Goal: Use online tool/utility: Utilize a website feature to perform a specific function

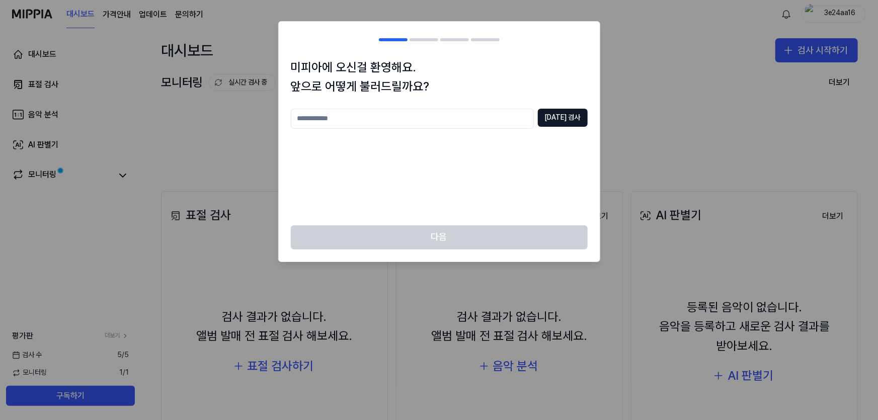
click at [489, 111] on input "text" at bounding box center [412, 119] width 243 height 20
type input "*"
type input "**"
click at [556, 115] on button "[DATE] 검사" at bounding box center [563, 118] width 50 height 18
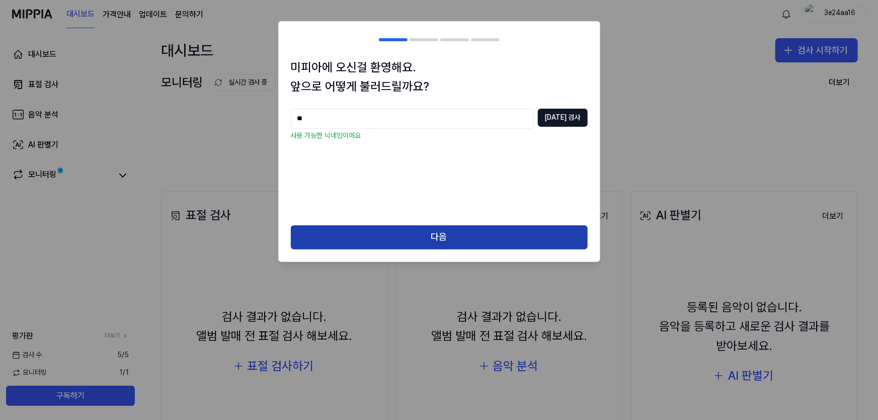
click at [485, 241] on button "다음" at bounding box center [439, 238] width 297 height 24
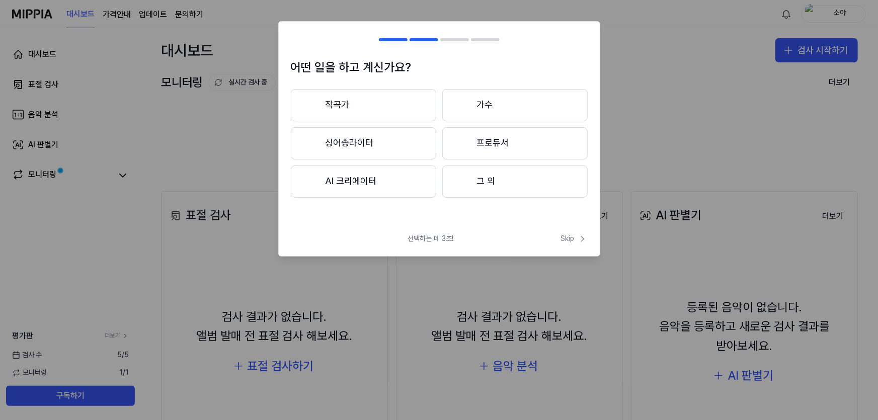
click at [398, 102] on button "작곡가" at bounding box center [363, 105] width 145 height 32
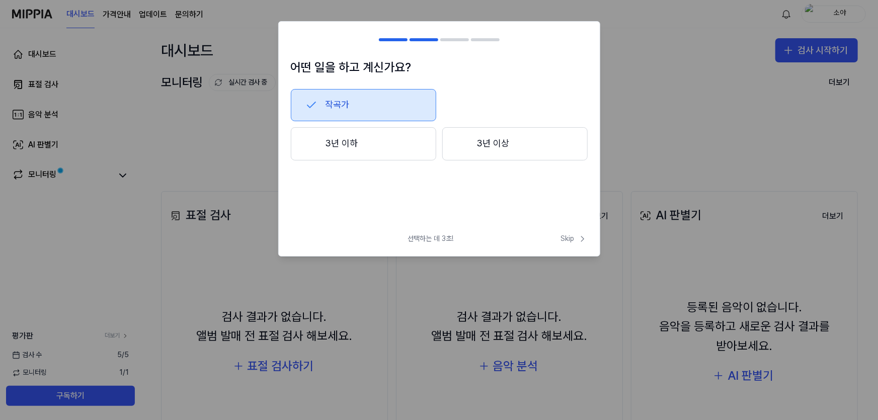
click at [475, 147] on button "3년 이상" at bounding box center [514, 143] width 145 height 33
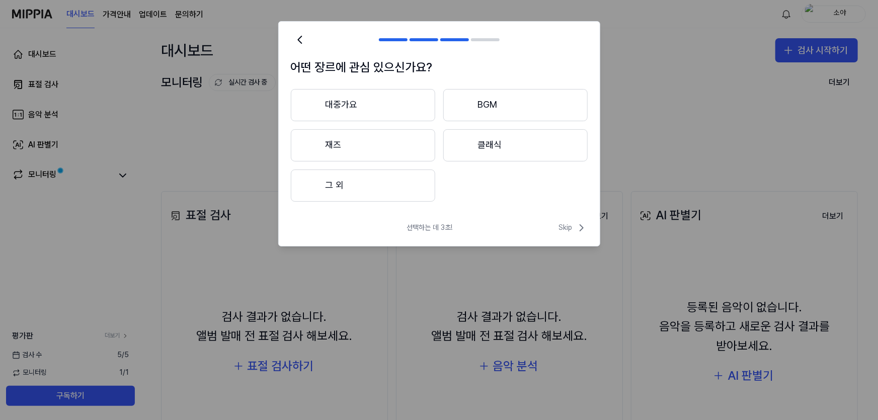
click at [404, 120] on button "대중가요" at bounding box center [363, 105] width 144 height 32
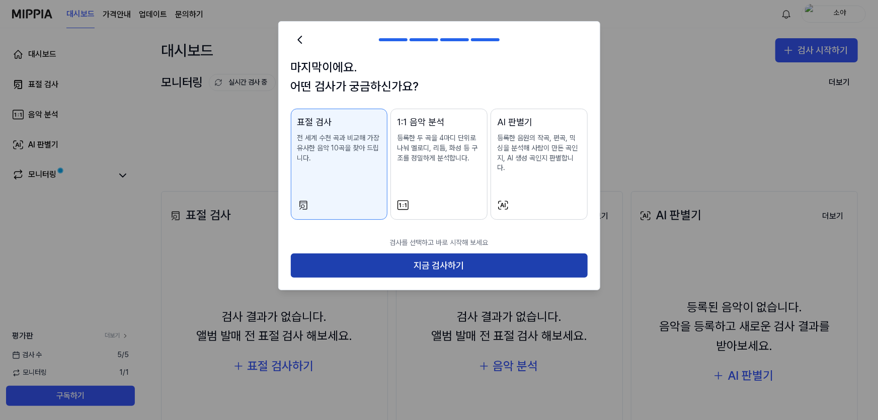
click at [485, 266] on button "지금 검사하기" at bounding box center [439, 266] width 297 height 24
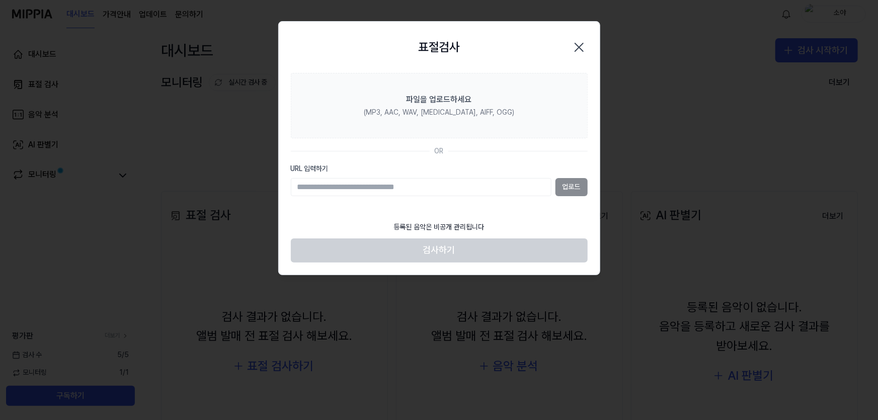
click at [478, 177] on div "URL 입력하기 업로드" at bounding box center [439, 180] width 297 height 32
click at [473, 184] on input "URL 입력하기" at bounding box center [421, 187] width 261 height 18
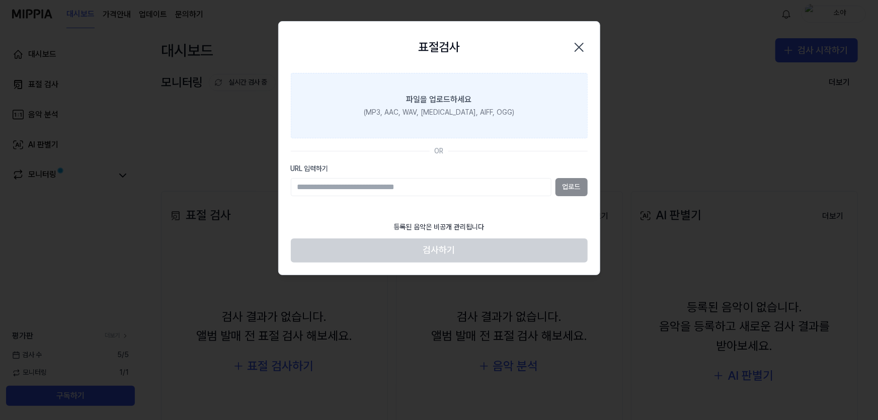
click at [435, 112] on div "(MP3, AAC, WAV, [MEDICAL_DATA], AIFF, OGG)" at bounding box center [439, 113] width 151 height 10
click at [0, 0] on input "파일을 업로드하세요 (MP3, AAC, WAV, FLAC, AIFF, OGG)" at bounding box center [0, 0] width 0 height 0
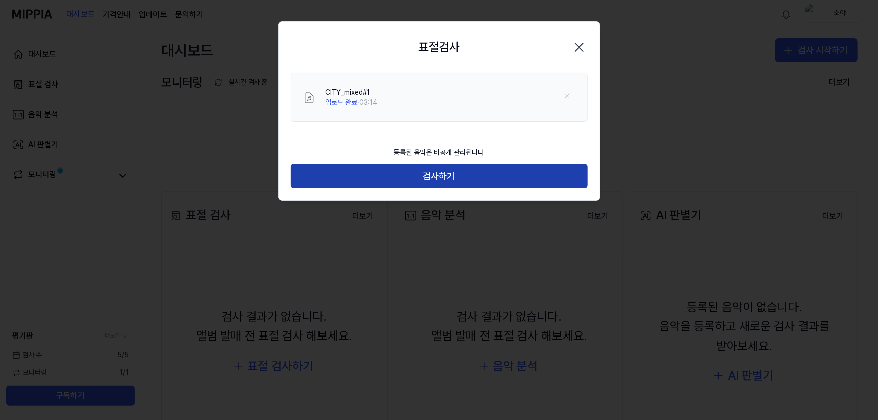
click at [507, 177] on button "검사하기" at bounding box center [439, 176] width 297 height 24
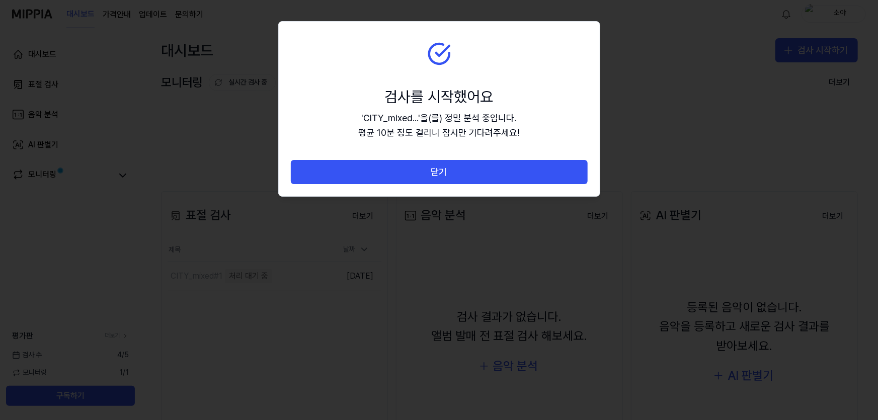
click at [507, 177] on button "닫기" at bounding box center [439, 172] width 297 height 24
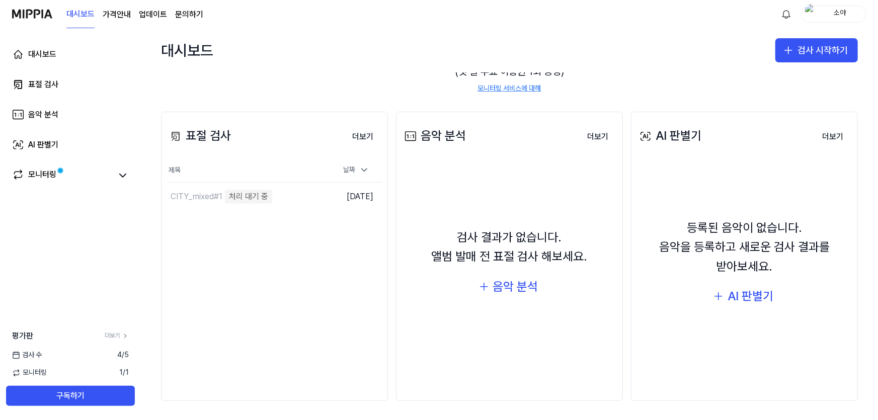
scroll to position [81, 0]
click at [743, 293] on div "AI 판별기" at bounding box center [751, 295] width 46 height 19
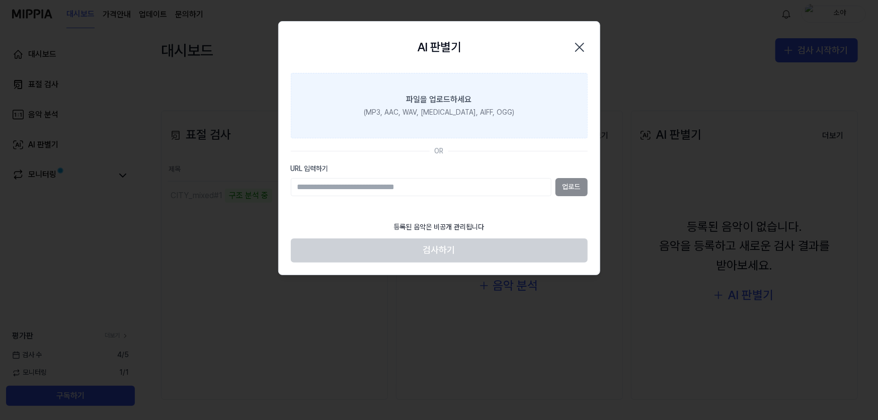
click at [442, 123] on label "파일을 업로드하세요 (MP3, AAC, WAV, FLAC, AIFF, OGG)" at bounding box center [439, 105] width 297 height 65
click at [0, 0] on input "파일을 업로드하세요 (MP3, AAC, WAV, FLAC, AIFF, OGG)" at bounding box center [0, 0] width 0 height 0
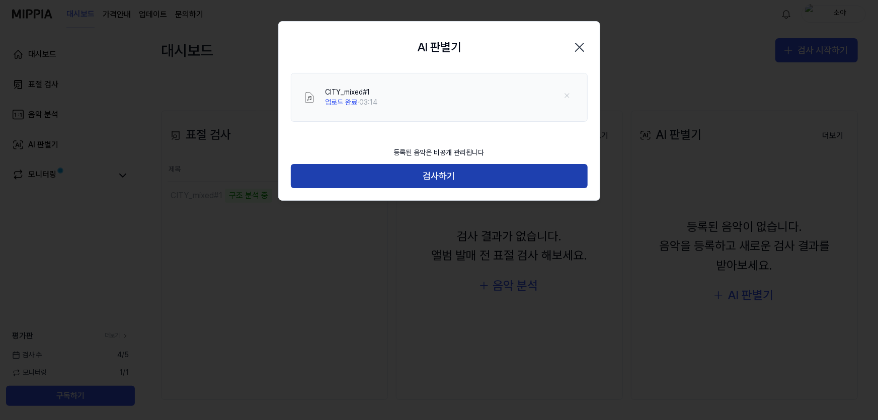
click at [418, 176] on button "검사하기" at bounding box center [439, 176] width 297 height 24
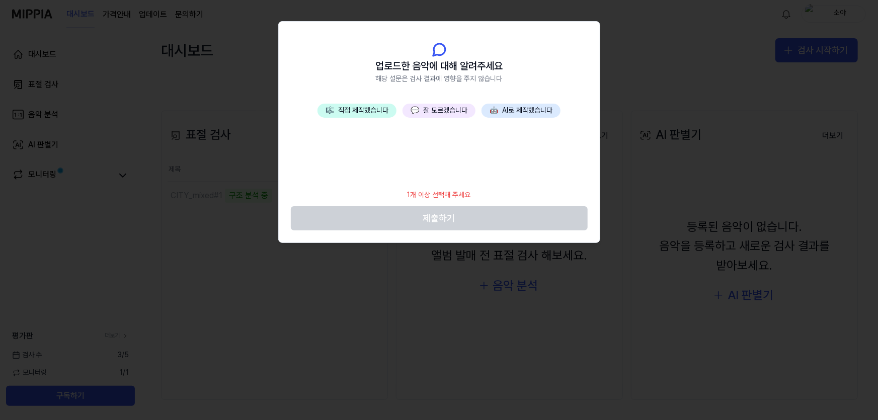
click at [465, 117] on div "🎼 직접 제작했습니다 💬 잘 모르겠습니다 🤖 AI로 제작했습니다" at bounding box center [439, 111] width 243 height 14
click at [464, 115] on button "💬 잘 모르겠습니다" at bounding box center [439, 111] width 73 height 14
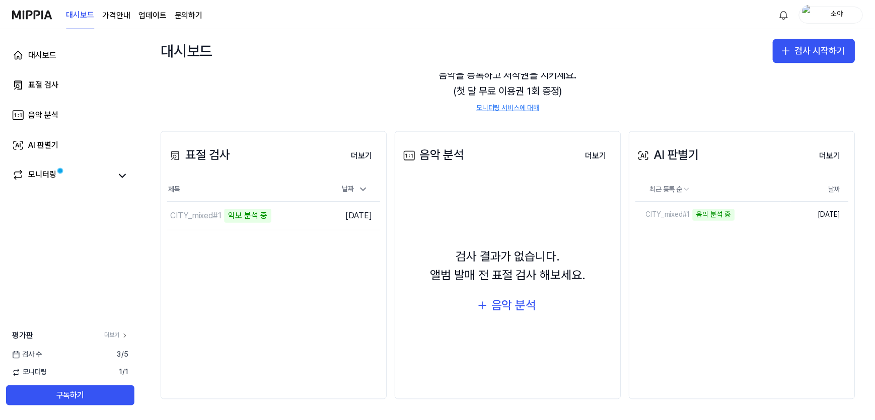
scroll to position [60, 0]
click at [672, 215] on div "CITY_mixed#1" at bounding box center [665, 215] width 55 height 10
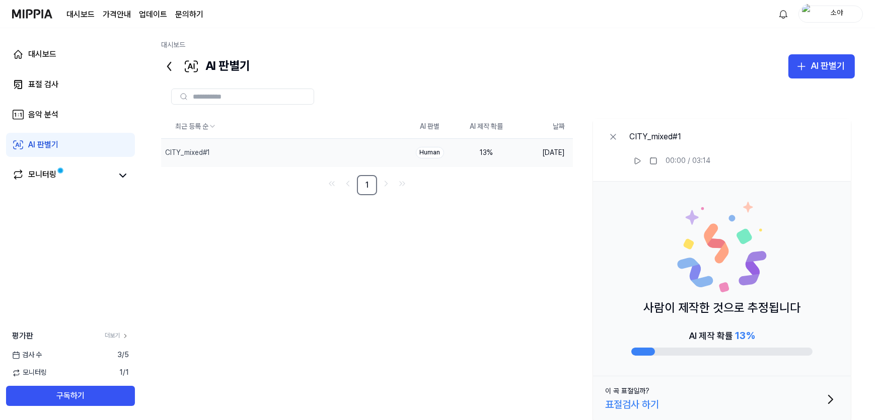
drag, startPoint x: 641, startPoint y: 308, endPoint x: 771, endPoint y: 332, distance: 132.6
click at [771, 332] on div "사람이 제작한 것으로 추정됩니다 AI 제작 확률 13 %" at bounding box center [722, 279] width 258 height 195
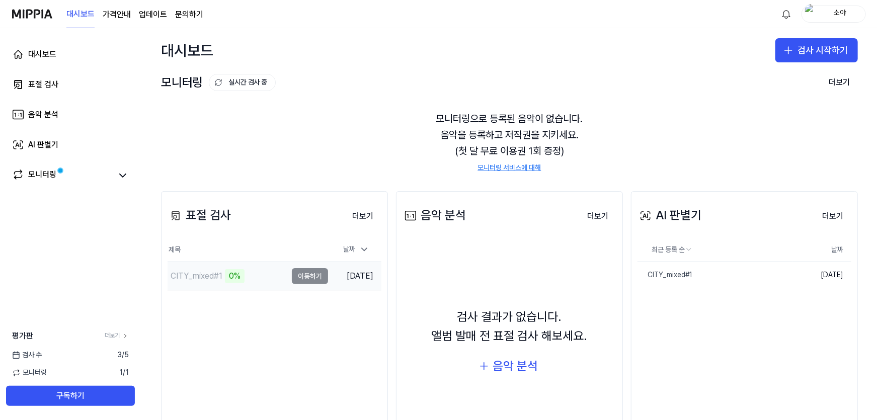
click at [207, 280] on div "CITY_mixed#1" at bounding box center [197, 276] width 52 height 12
click at [799, 49] on button "검사 시작하기" at bounding box center [817, 50] width 83 height 24
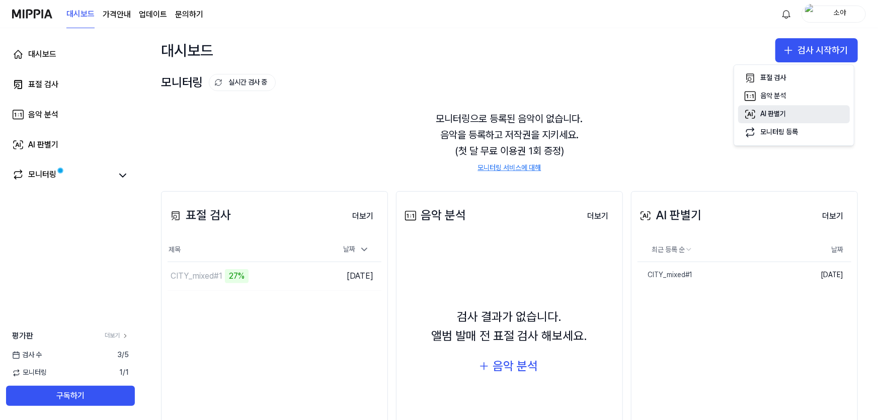
click at [797, 113] on button "AI 판별기" at bounding box center [794, 114] width 112 height 18
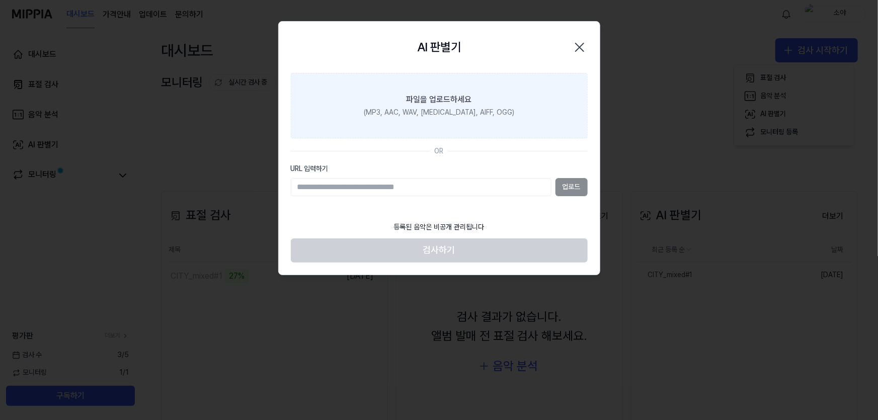
click at [437, 116] on div "(MP3, AAC, WAV, [MEDICAL_DATA], AIFF, OGG)" at bounding box center [439, 113] width 151 height 10
click at [0, 0] on input "파일을 업로드하세요 (MP3, AAC, WAV, FLAC, AIFF, OGG)" at bounding box center [0, 0] width 0 height 0
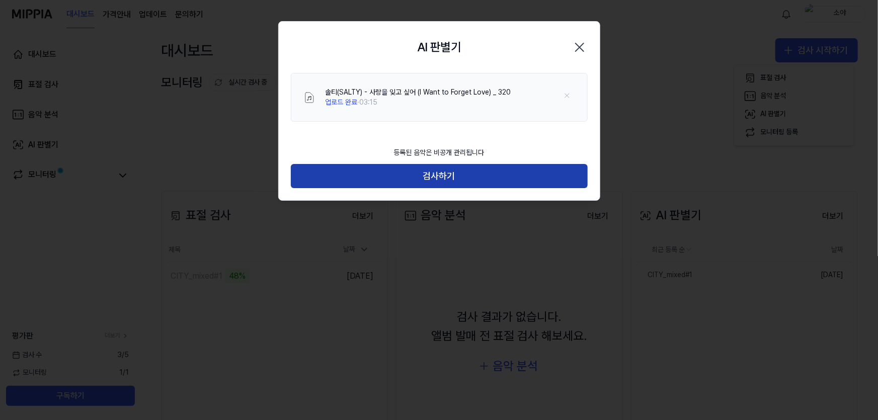
click at [432, 176] on button "검사하기" at bounding box center [439, 176] width 297 height 24
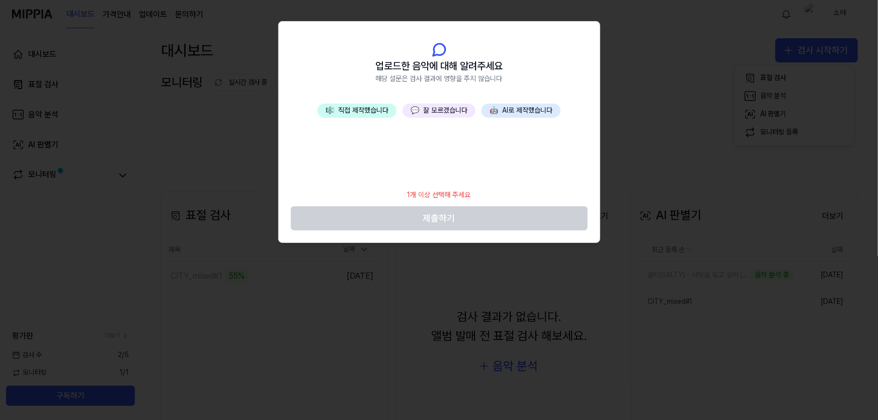
click at [498, 110] on span "🤖" at bounding box center [494, 110] width 9 height 8
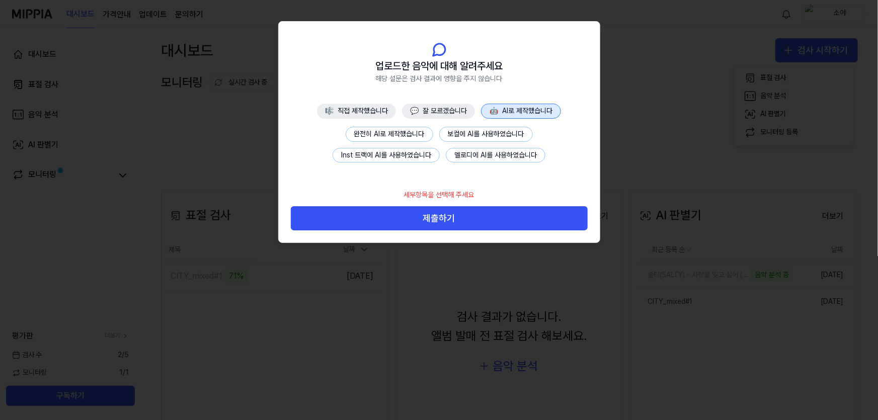
click at [344, 109] on button "🎼 직접 제작했습니다" at bounding box center [356, 111] width 79 height 15
click at [441, 111] on button "💬 잘 모르겠습니다" at bounding box center [439, 111] width 73 height 15
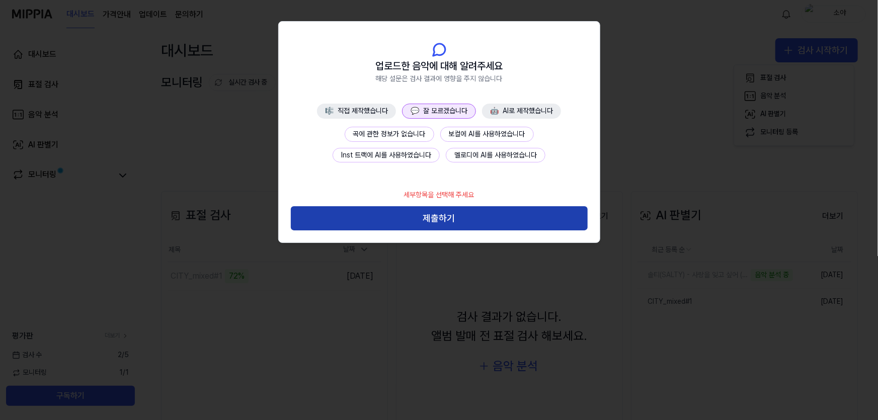
click at [429, 221] on button "제출하기" at bounding box center [439, 218] width 297 height 24
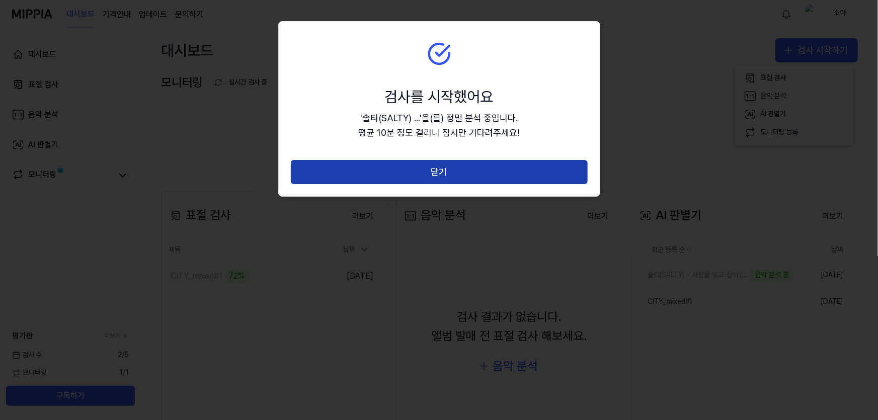
click at [453, 169] on button "닫기" at bounding box center [439, 172] width 297 height 24
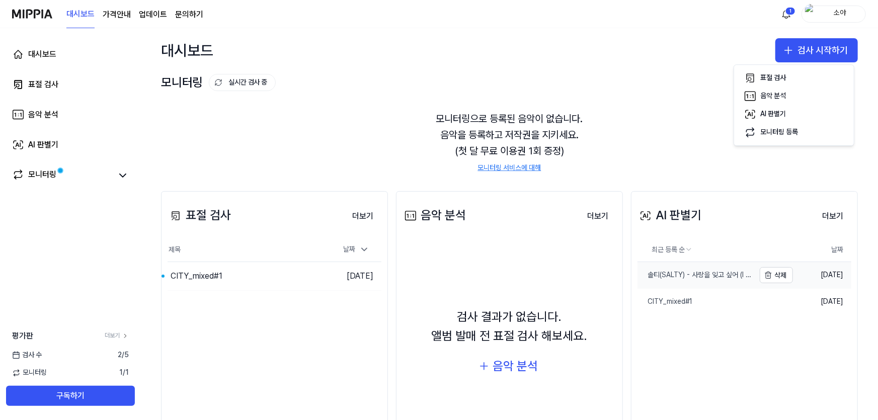
click at [742, 274] on div "솔티(SALTY) - 사랑을 잊고 싶어 (I Want to Forget Love) _ 320" at bounding box center [696, 275] width 117 height 10
click at [292, 270] on button "이동하기" at bounding box center [310, 276] width 36 height 16
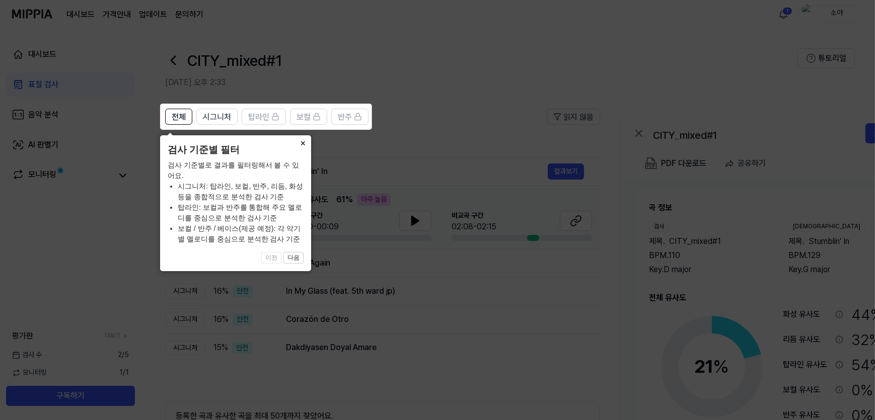
click at [528, 261] on icon at bounding box center [439, 210] width 878 height 420
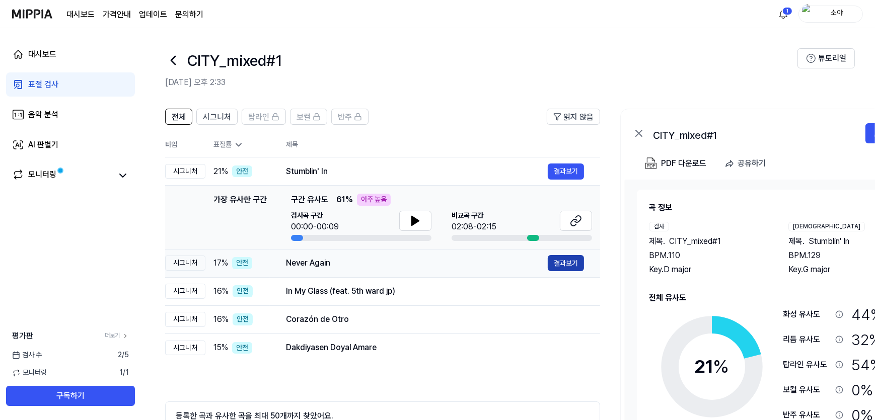
scroll to position [45, 0]
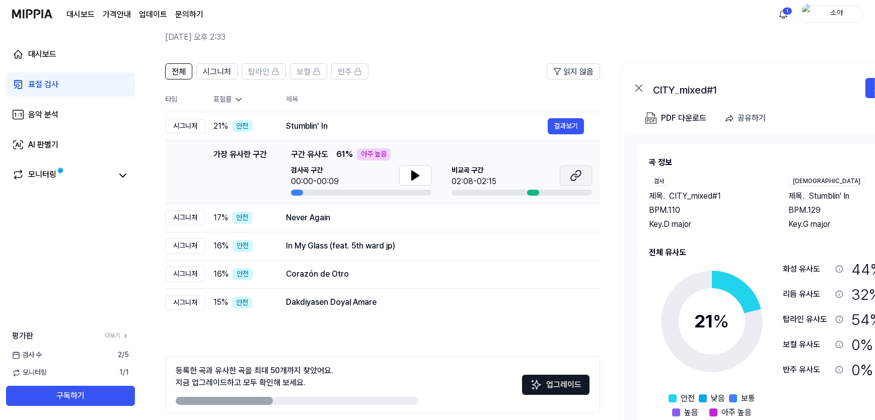
click at [571, 176] on icon at bounding box center [574, 177] width 6 height 7
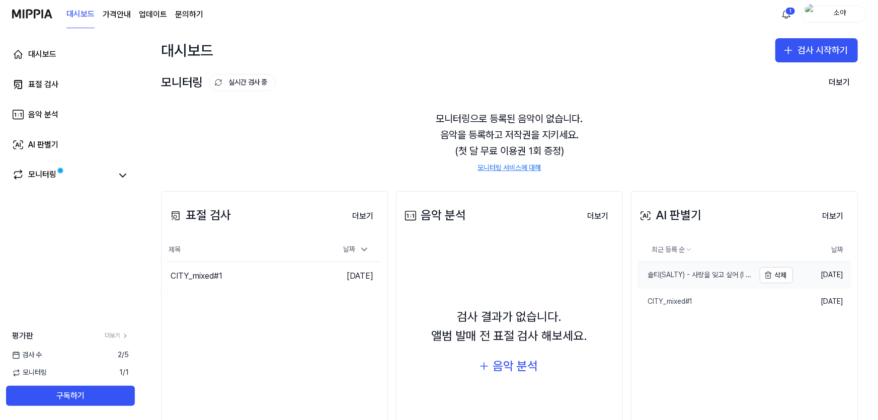
click at [738, 276] on div "솔티(SALTY) - 사랑을 잊고 싶어 (I Want to Forget Love) _ 320" at bounding box center [696, 275] width 117 height 10
click at [709, 299] on link "CITY_mixed#1" at bounding box center [696, 302] width 117 height 26
click at [720, 275] on div "솔티(SALTY) - 사랑을 잊고 싶어 (I Want to Forget Love) _ 320" at bounding box center [696, 275] width 117 height 10
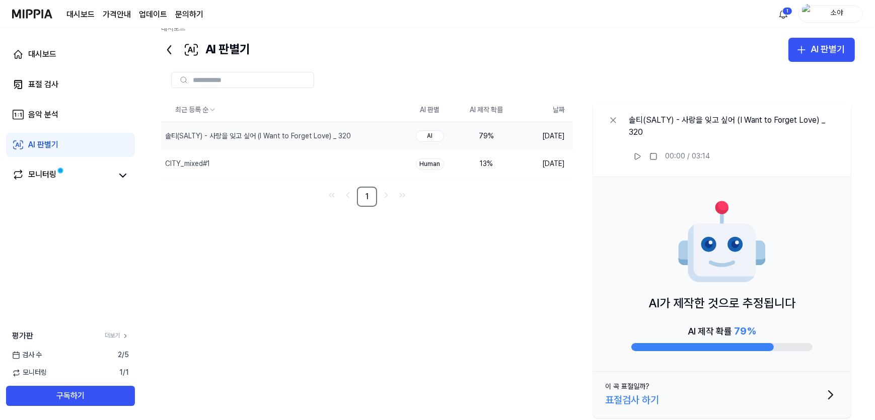
scroll to position [26, 0]
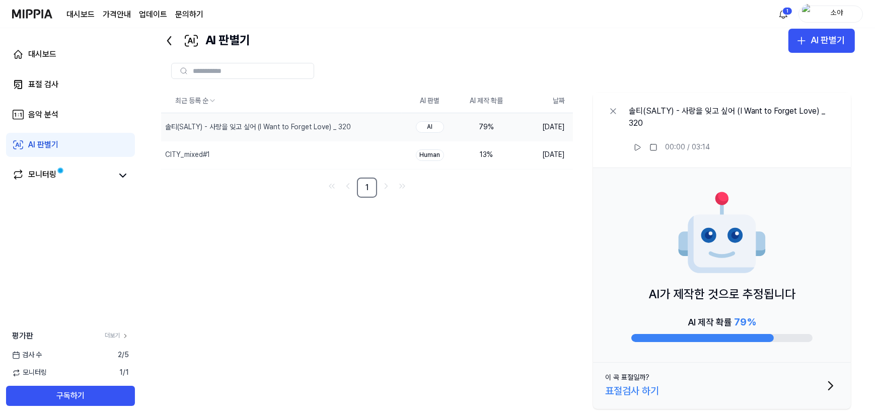
click at [760, 382] on button "이 곡 표절일까? 표절검사 하기" at bounding box center [722, 386] width 258 height 46
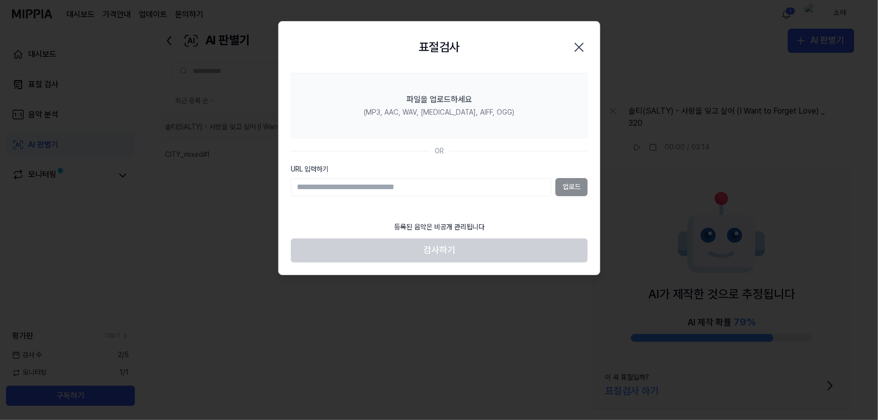
click at [586, 44] on icon "button" at bounding box center [579, 47] width 16 height 16
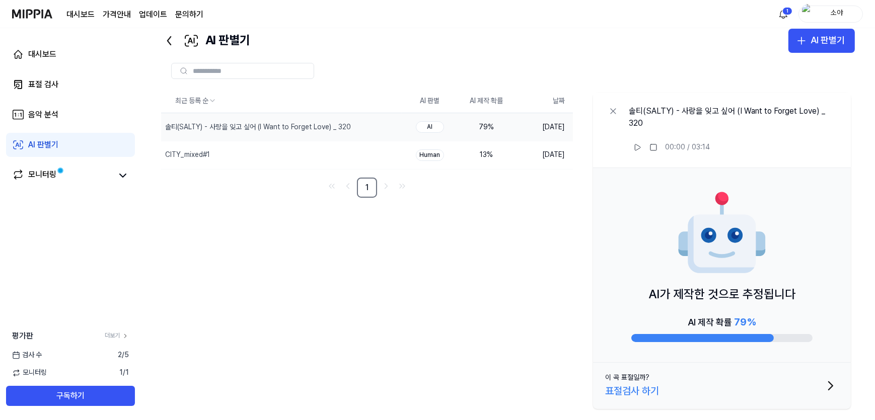
click at [731, 321] on div "AI 제작 확률 79 %" at bounding box center [721, 328] width 181 height 28
click at [732, 315] on div "AI 제작 확률 79 %" at bounding box center [722, 322] width 68 height 16
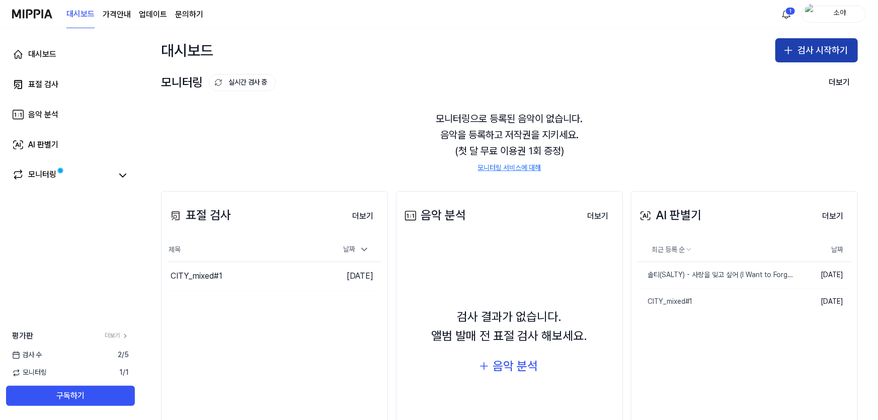
click at [817, 52] on button "검사 시작하기" at bounding box center [817, 50] width 83 height 24
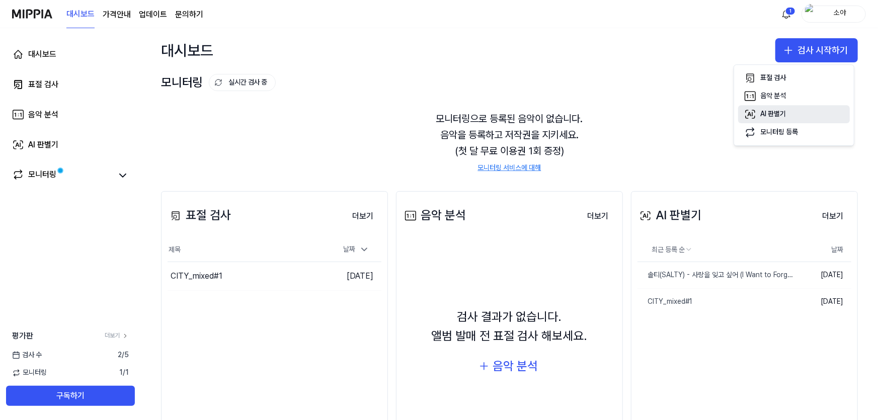
click at [804, 111] on button "AI 판별기" at bounding box center [794, 114] width 112 height 18
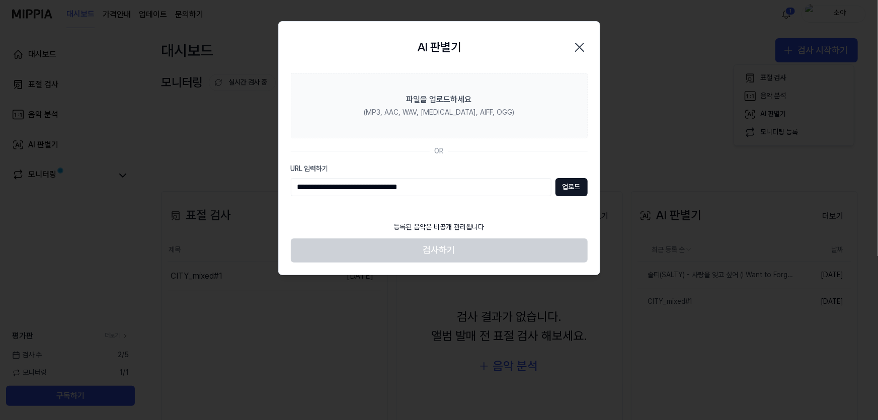
type input "**********"
drag, startPoint x: 482, startPoint y: 182, endPoint x: 91, endPoint y: 174, distance: 391.2
click at [53, 186] on body "대시보드 가격안내 업데이트 문의하기 1 소야 대시보드 표절 검사 음악 분석 AI 판별기 모니터링 평가판 더보기 검사 수 2 / 5 모니터링 1…" at bounding box center [439, 210] width 878 height 420
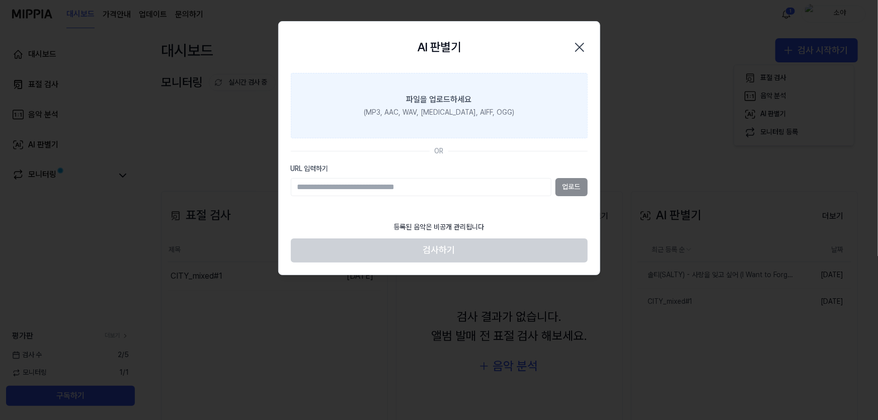
click at [446, 96] on div "파일을 업로드하세요" at bounding box center [439, 100] width 65 height 12
click at [0, 0] on input "파일을 업로드하세요 (MP3, AAC, WAV, FLAC, AIFF, OGG)" at bounding box center [0, 0] width 0 height 0
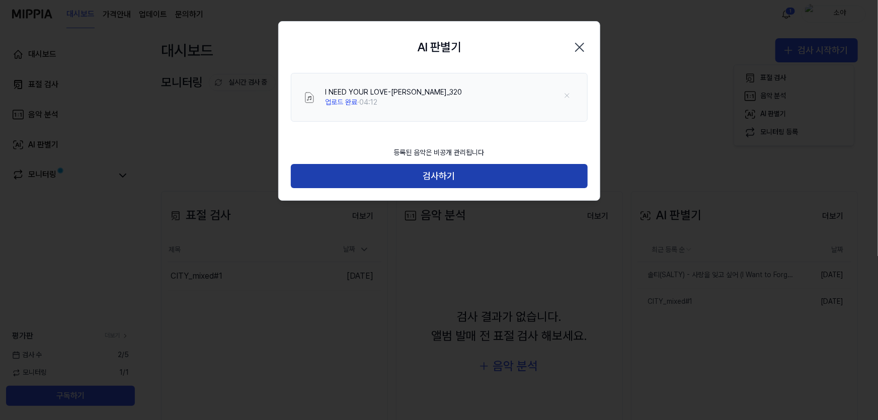
click at [528, 165] on button "검사하기" at bounding box center [439, 176] width 297 height 24
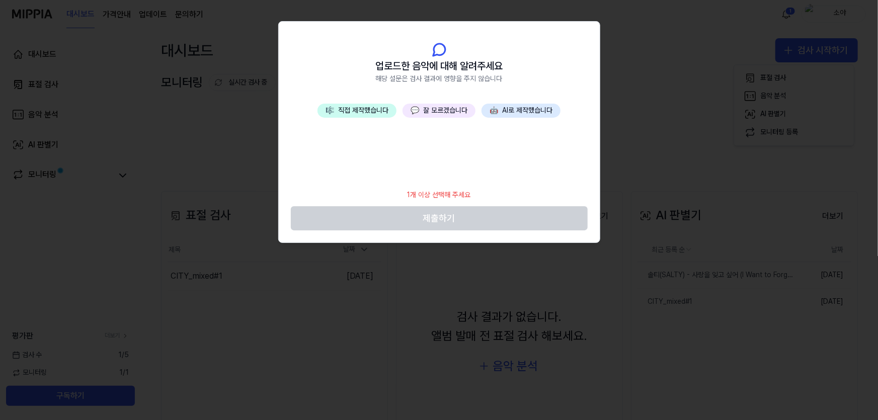
click at [463, 107] on button "💬 잘 모르겠습니다" at bounding box center [439, 111] width 73 height 14
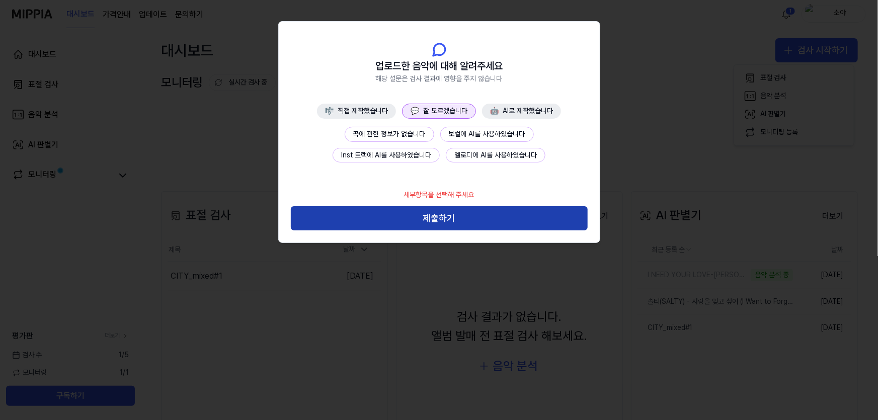
click at [483, 211] on button "제출하기" at bounding box center [439, 218] width 297 height 24
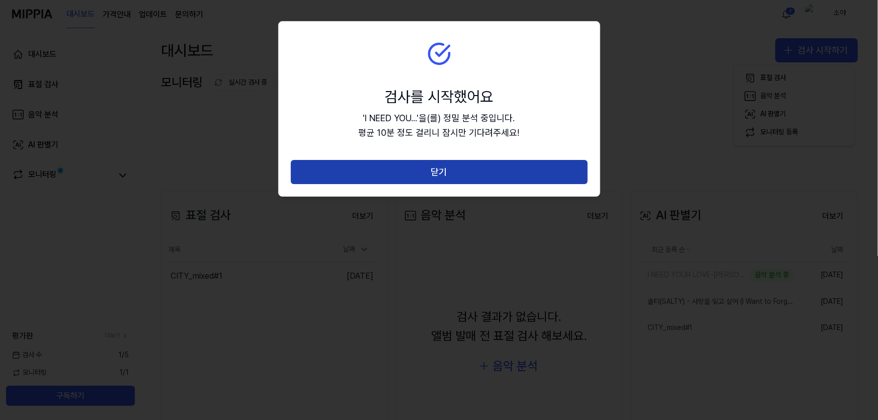
click at [488, 174] on button "닫기" at bounding box center [439, 172] width 297 height 24
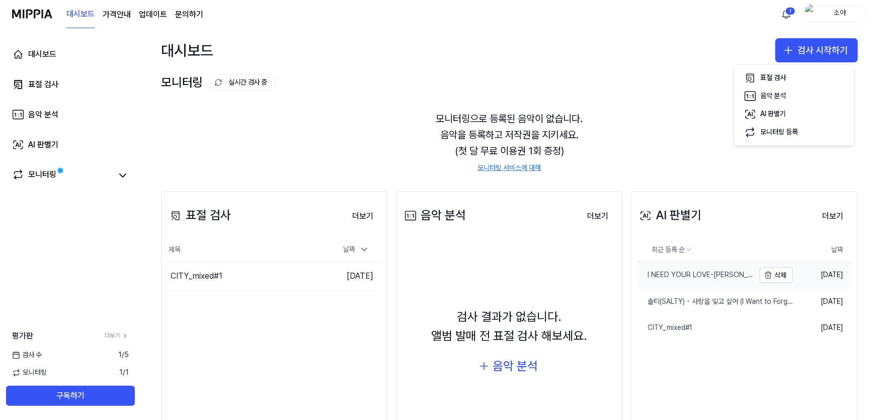
click at [667, 276] on div "I NEED YOUR LOVE-송나경_320" at bounding box center [696, 275] width 117 height 10
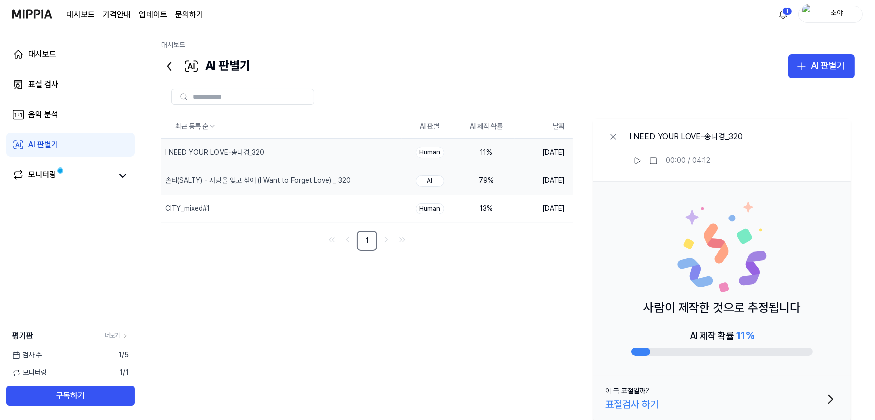
click at [498, 180] on div "79 %" at bounding box center [486, 181] width 40 height 10
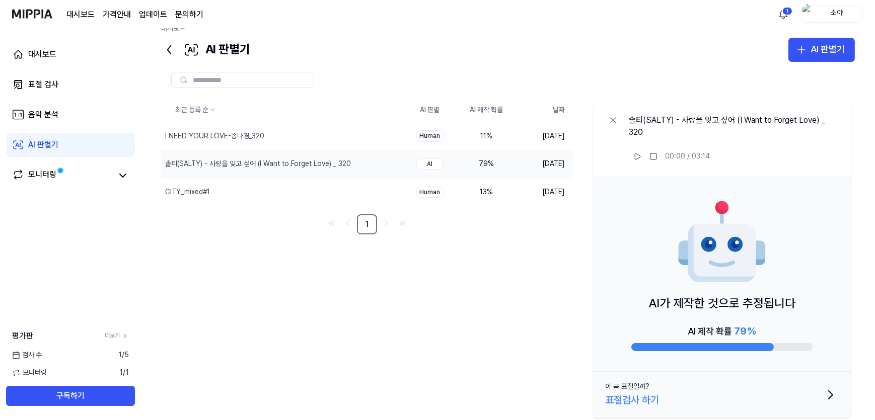
scroll to position [26, 0]
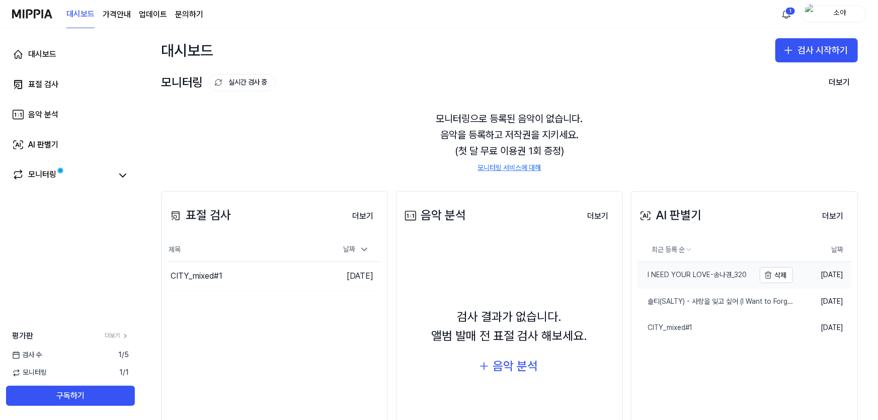
click at [720, 275] on div "I NEED YOUR LOVE-송나경_320" at bounding box center [692, 275] width 109 height 10
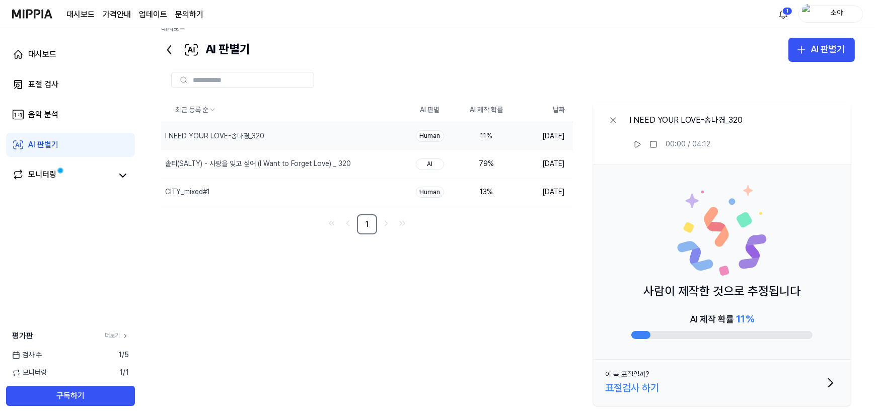
scroll to position [26, 0]
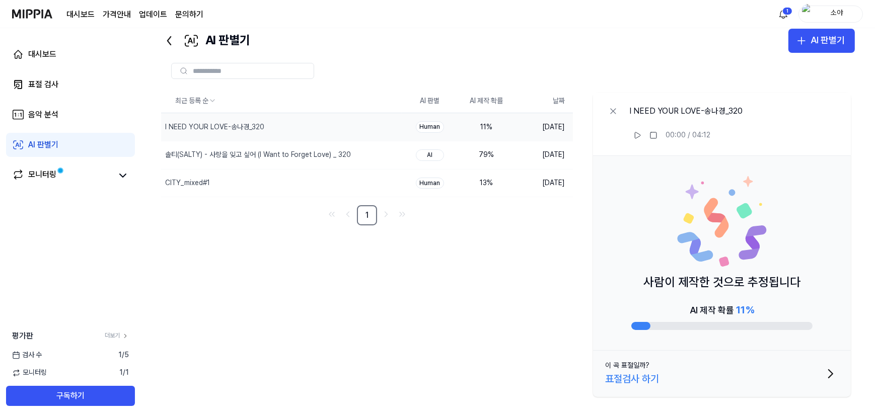
click at [690, 382] on button "이 곡 표절일까? 표절검사 하기" at bounding box center [722, 374] width 258 height 46
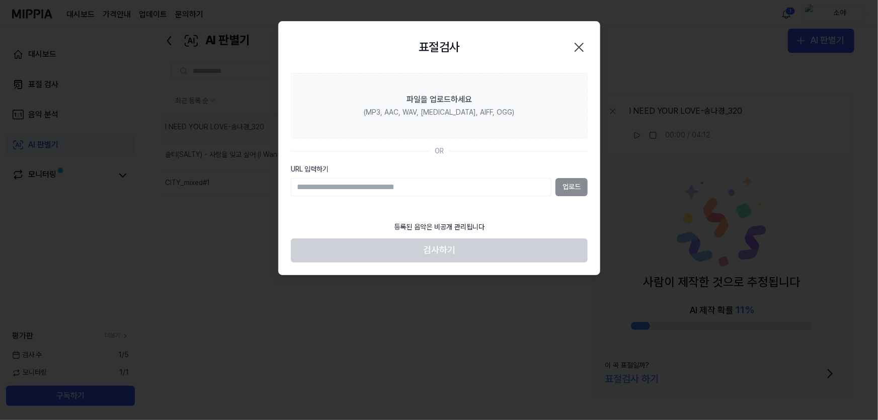
click at [583, 48] on icon "button" at bounding box center [579, 47] width 16 height 16
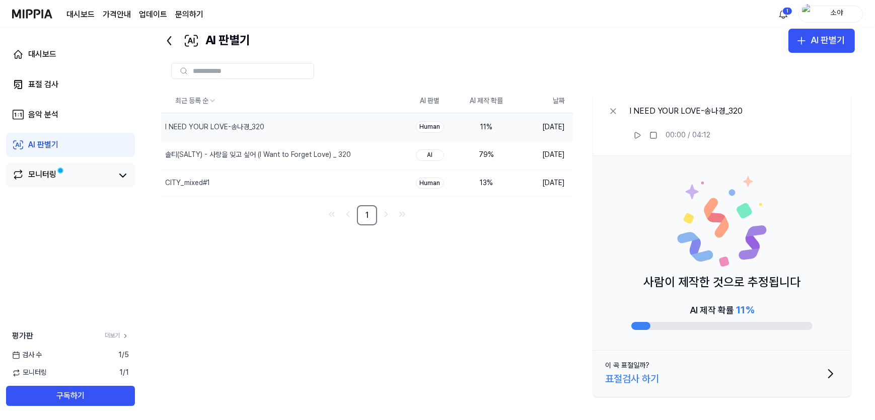
click at [131, 182] on div "모니터링" at bounding box center [70, 175] width 129 height 24
click at [123, 175] on icon at bounding box center [123, 176] width 12 height 12
click at [123, 175] on icon at bounding box center [123, 175] width 6 height 3
click at [54, 53] on div "대시보드" at bounding box center [42, 54] width 28 height 12
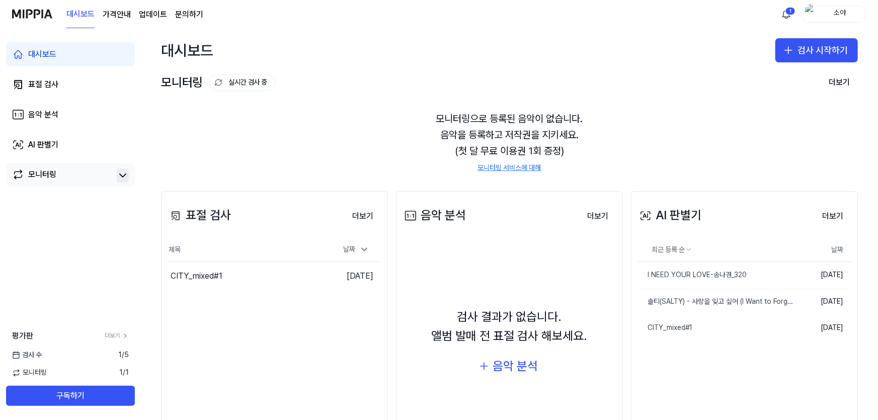
click at [120, 13] on page\) "가격안내" at bounding box center [117, 15] width 28 height 12
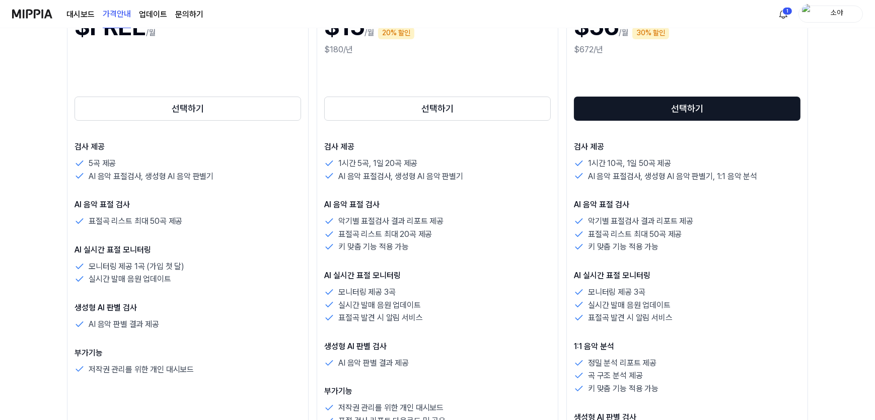
scroll to position [320, 0]
